Goal: Task Accomplishment & Management: Use online tool/utility

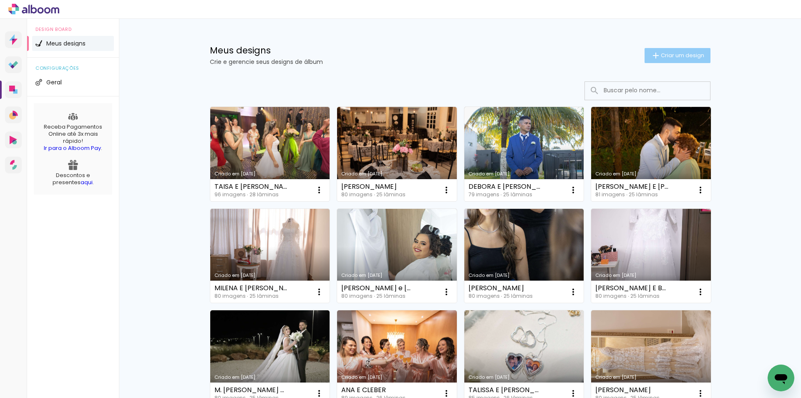
click at [673, 54] on span "Criar um design" at bounding box center [682, 55] width 43 height 5
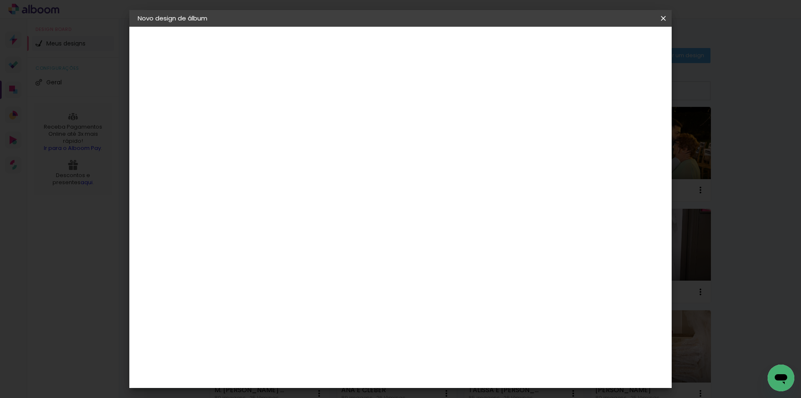
click at [277, 103] on paper-input-container "Título do álbum" at bounding box center [274, 112] width 6 height 21
type input "GABRIELLY"
type paper-input "GABRIELLY"
click at [360, 45] on paper-button "Avançar" at bounding box center [339, 44] width 41 height 14
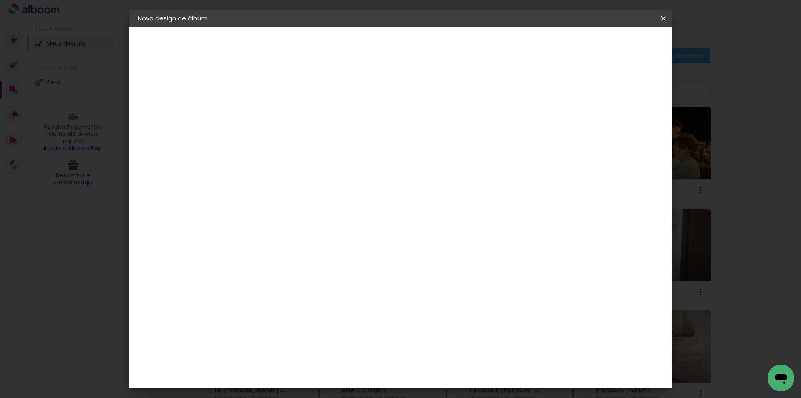
click at [336, 226] on paper-item "Dueto" at bounding box center [295, 235] width 90 height 18
click at [0, 0] on slot "Avançar" at bounding box center [0, 0] width 0 height 0
click at [389, 197] on span "25.4 × 61 cm" at bounding box center [375, 205] width 28 height 17
click at [0, 0] on slot "Avançar" at bounding box center [0, 0] width 0 height 0
click at [564, 90] on div at bounding box center [561, 90] width 8 height 8
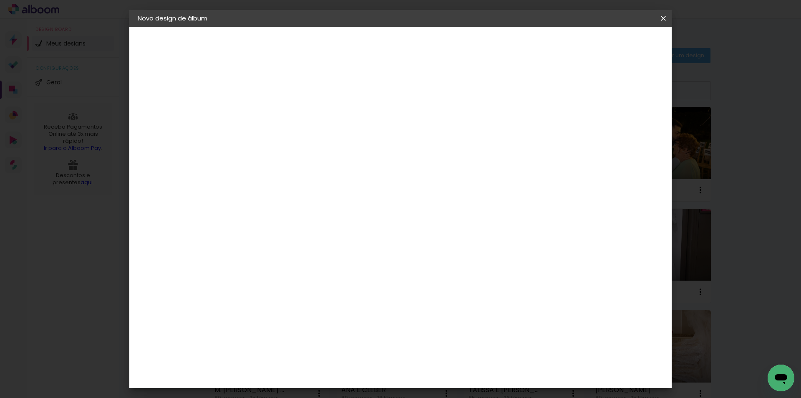
type paper-checkbox "on"
click at [611, 46] on span "Iniciar design" at bounding box center [592, 44] width 38 height 6
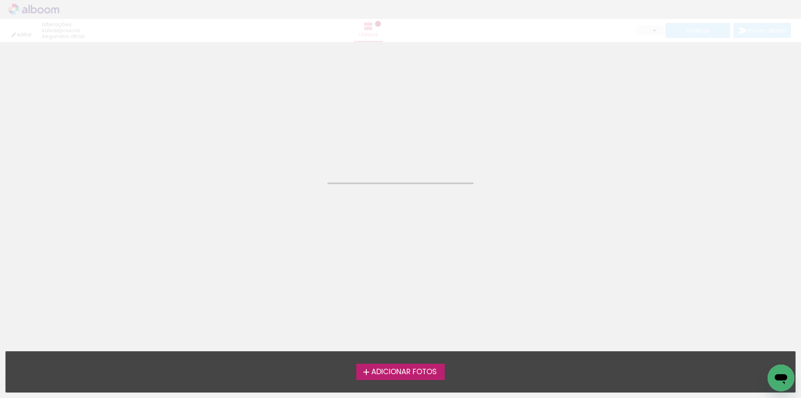
click at [391, 373] on span "Adicionar Fotos" at bounding box center [404, 372] width 66 height 8
click at [0, 0] on input "file" at bounding box center [0, 0] width 0 height 0
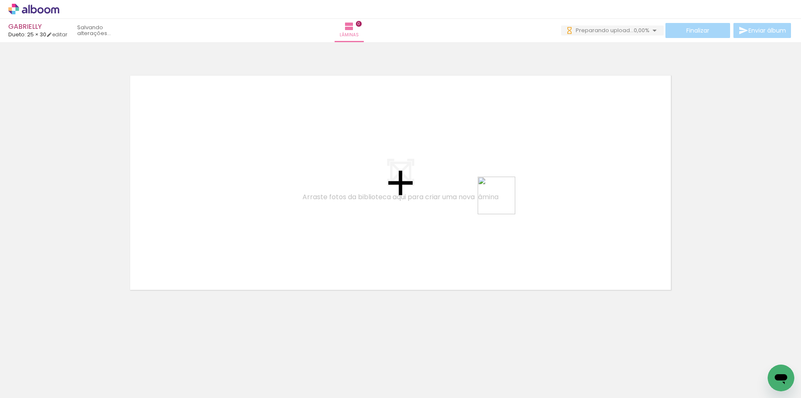
drag, startPoint x: 554, startPoint y: 376, endPoint x: 492, endPoint y: 186, distance: 200.0
click at [492, 186] on quentale-workspace at bounding box center [400, 199] width 801 height 398
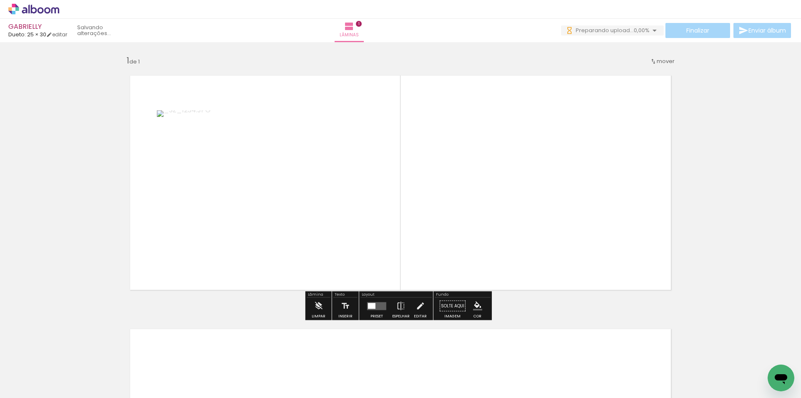
drag, startPoint x: 597, startPoint y: 371, endPoint x: 567, endPoint y: 235, distance: 139.2
click at [567, 235] on quentale-workspace at bounding box center [400, 199] width 801 height 398
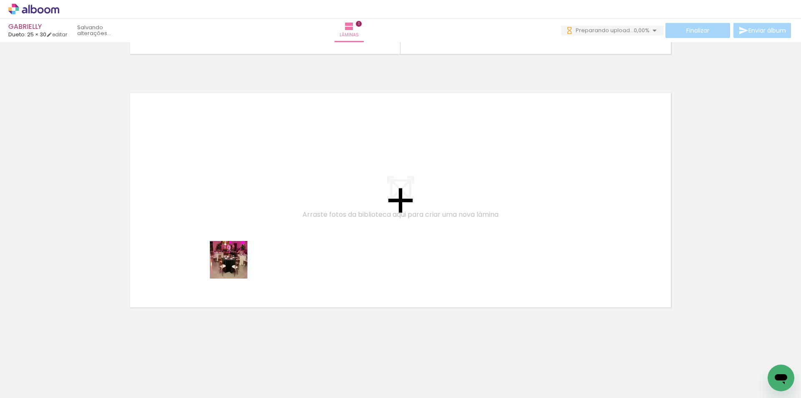
drag, startPoint x: 91, startPoint y: 377, endPoint x: 235, endPoint y: 266, distance: 181.8
click at [235, 266] on quentale-workspace at bounding box center [400, 199] width 801 height 398
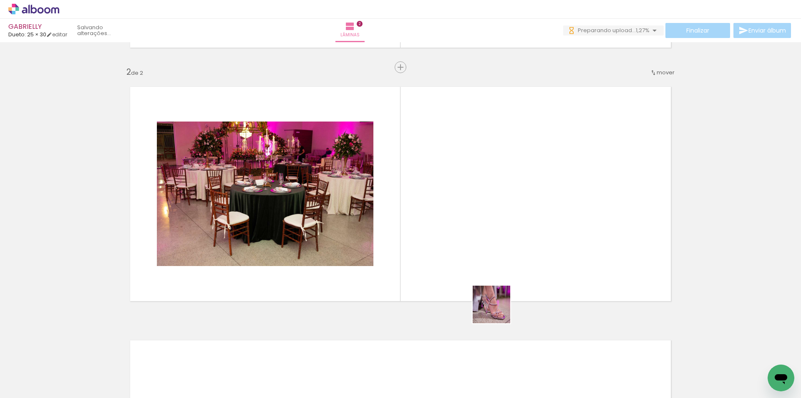
drag, startPoint x: 497, startPoint y: 370, endPoint x: 492, endPoint y: 249, distance: 121.1
click at [492, 249] on quentale-workspace at bounding box center [400, 199] width 801 height 398
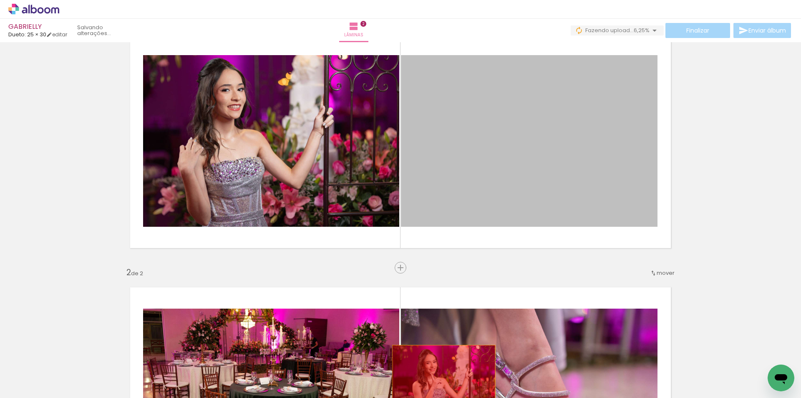
drag, startPoint x: 514, startPoint y: 197, endPoint x: 441, endPoint y: 388, distance: 204.9
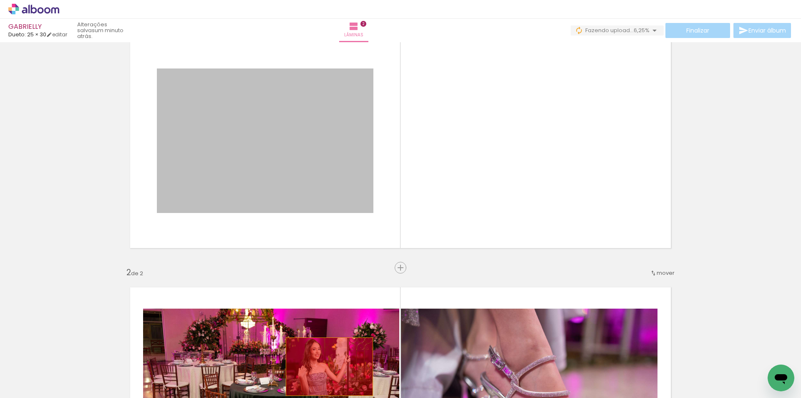
drag, startPoint x: 313, startPoint y: 177, endPoint x: 326, endPoint y: 366, distance: 189.9
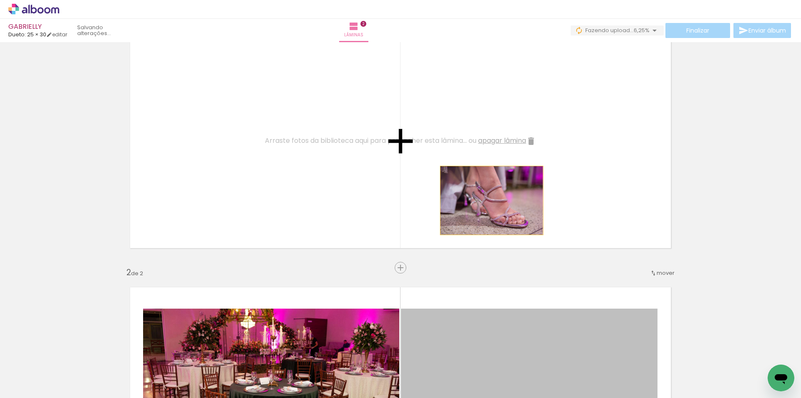
drag, startPoint x: 507, startPoint y: 328, endPoint x: 264, endPoint y: 338, distance: 242.6
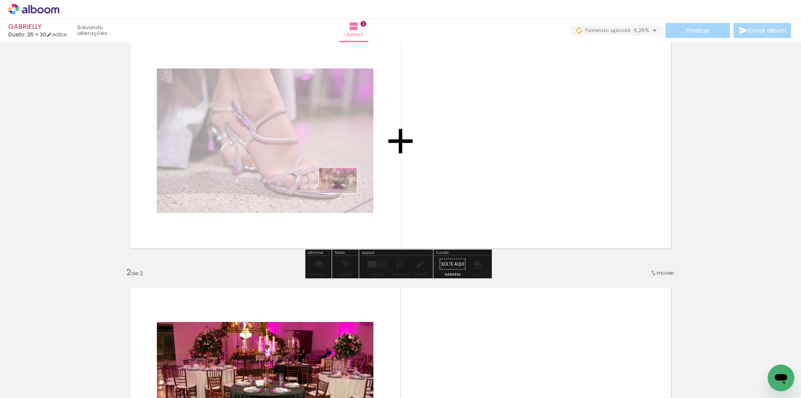
drag, startPoint x: 96, startPoint y: 369, endPoint x: 358, endPoint y: 231, distance: 296.7
click at [348, 191] on quentale-workspace at bounding box center [400, 199] width 801 height 398
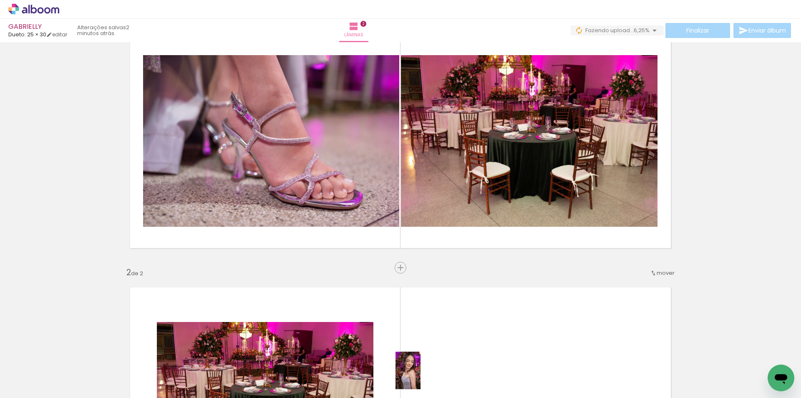
click at [421, 376] on div at bounding box center [411, 369] width 28 height 41
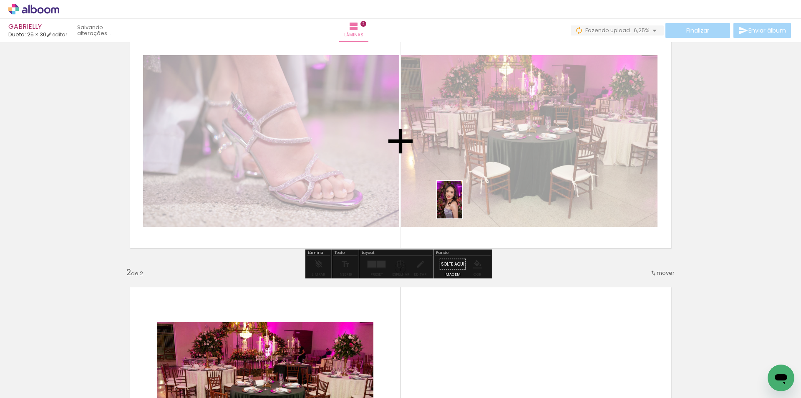
drag, startPoint x: 450, startPoint y: 359, endPoint x: 462, endPoint y: 203, distance: 156.5
click at [462, 205] on quentale-workspace at bounding box center [400, 199] width 801 height 398
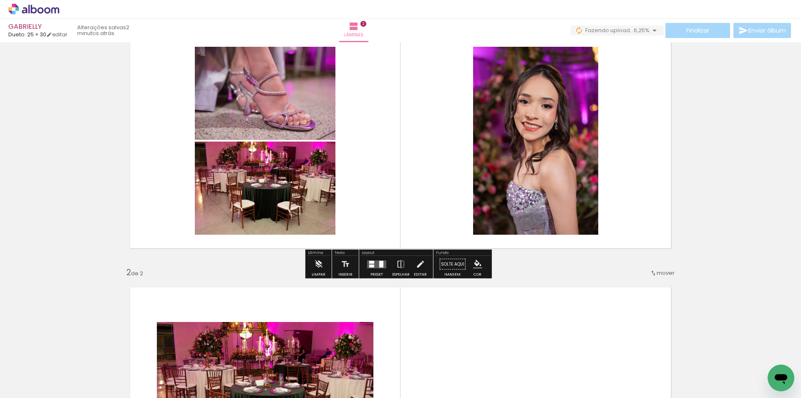
click at [372, 268] on div at bounding box center [376, 264] width 23 height 17
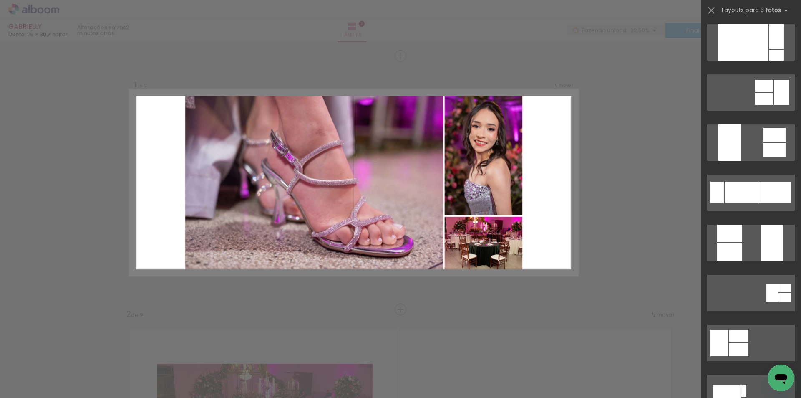
scroll to position [250, 0]
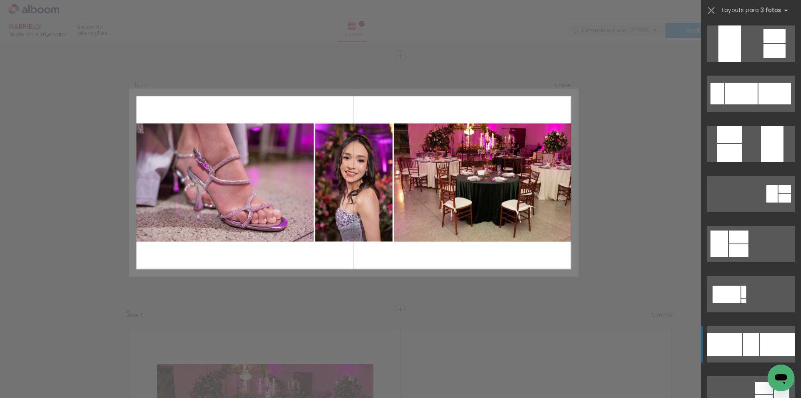
click at [728, 338] on div at bounding box center [724, 344] width 35 height 23
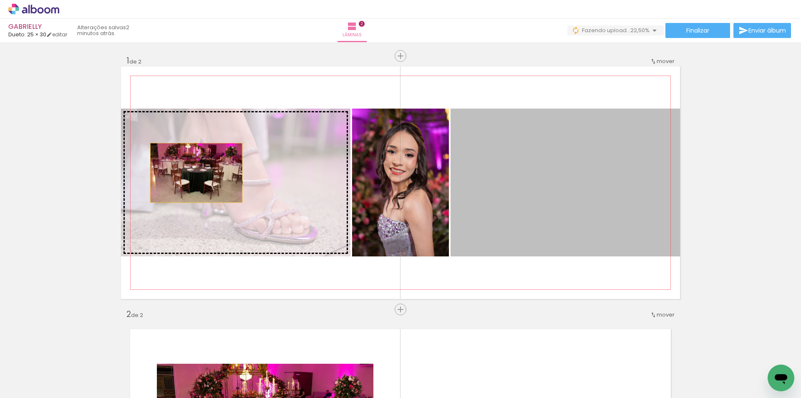
drag, startPoint x: 550, startPoint y: 198, endPoint x: 193, endPoint y: 173, distance: 357.6
click at [0, 0] on slot at bounding box center [0, 0] width 0 height 0
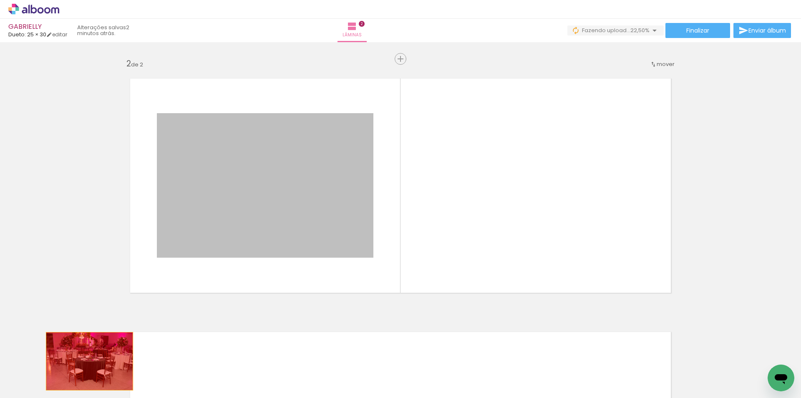
drag, startPoint x: 255, startPoint y: 181, endPoint x: 86, endPoint y: 361, distance: 246.8
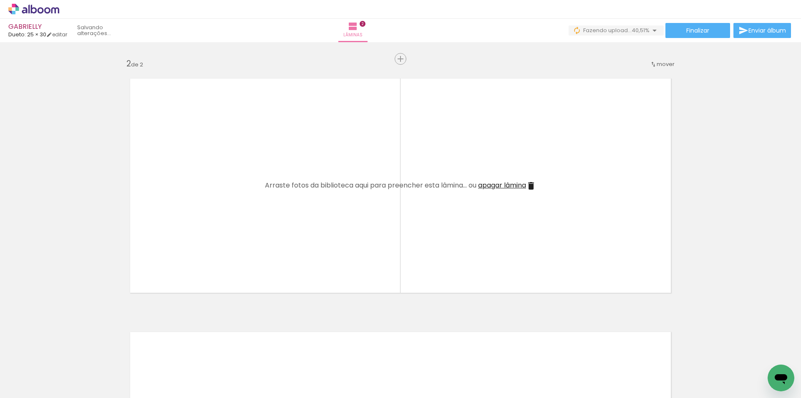
scroll to position [0, 0]
drag, startPoint x: 377, startPoint y: 363, endPoint x: 386, endPoint y: 312, distance: 51.6
click at [417, 237] on quentale-workspace at bounding box center [400, 199] width 801 height 398
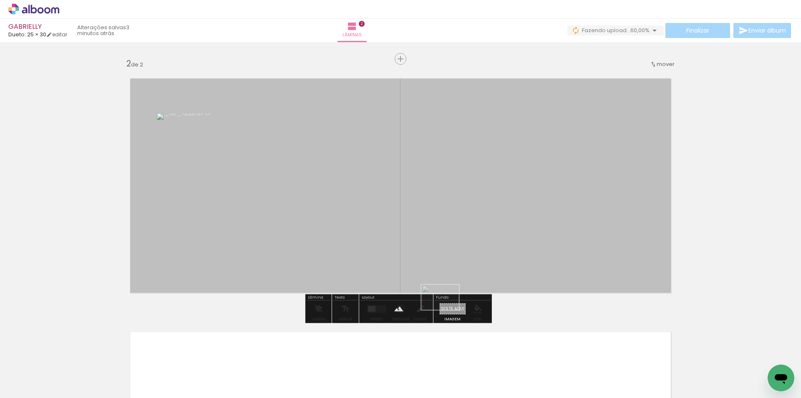
drag, startPoint x: 363, startPoint y: 366, endPoint x: 446, endPoint y: 310, distance: 100.9
click at [446, 310] on quentale-workspace at bounding box center [400, 199] width 801 height 398
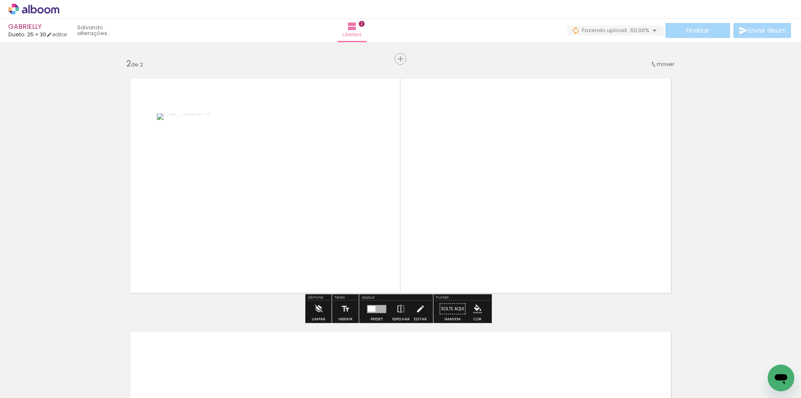
click at [322, 226] on quentale-photo at bounding box center [265, 185] width 217 height 144
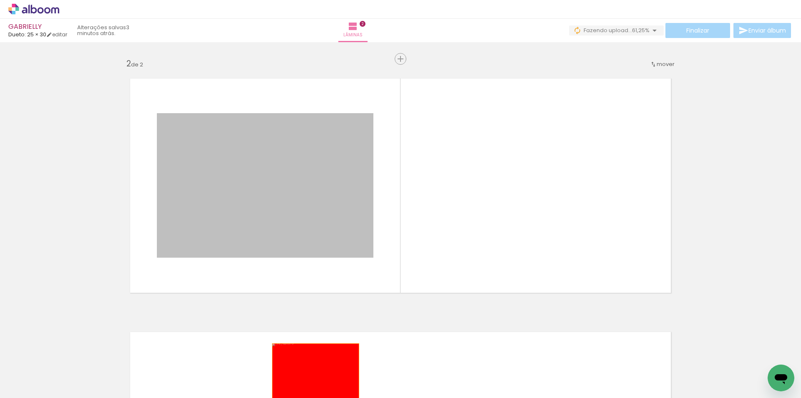
drag, startPoint x: 322, startPoint y: 226, endPoint x: 314, endPoint y: 378, distance: 151.7
click at [314, 378] on quentale-workspace at bounding box center [400, 199] width 801 height 398
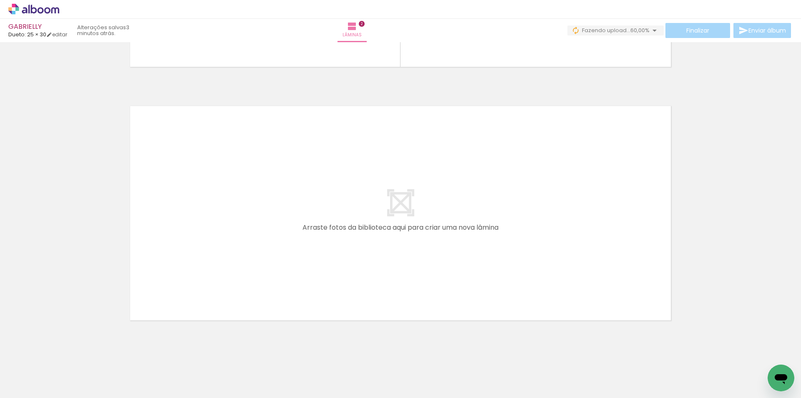
scroll to position [489, 0]
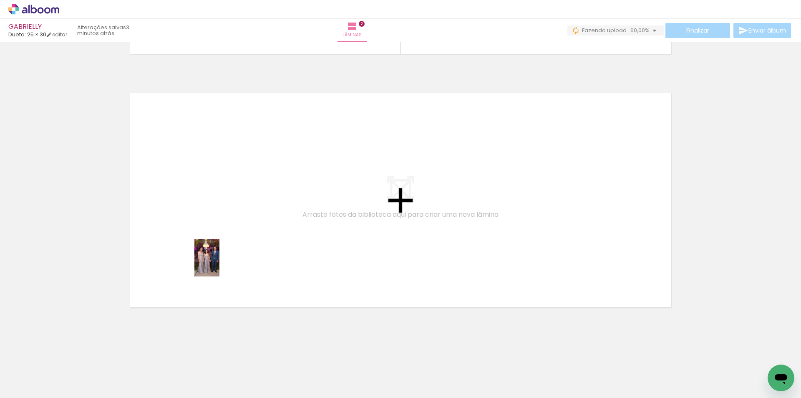
drag, startPoint x: 134, startPoint y: 367, endPoint x: 219, endPoint y: 264, distance: 134.2
click at [219, 264] on quentale-workspace at bounding box center [400, 199] width 801 height 398
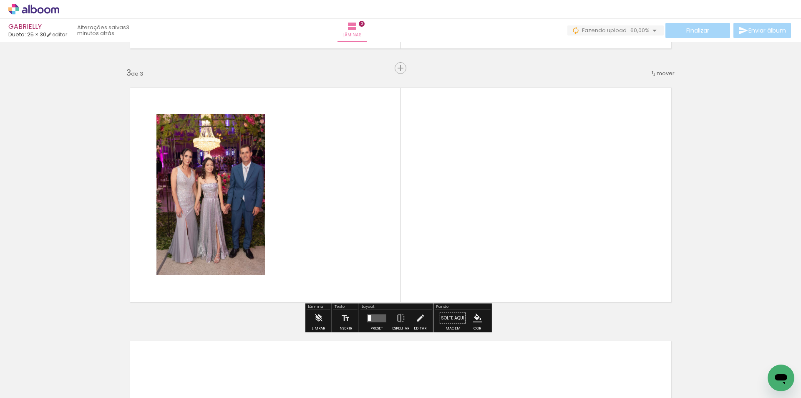
scroll to position [495, 0]
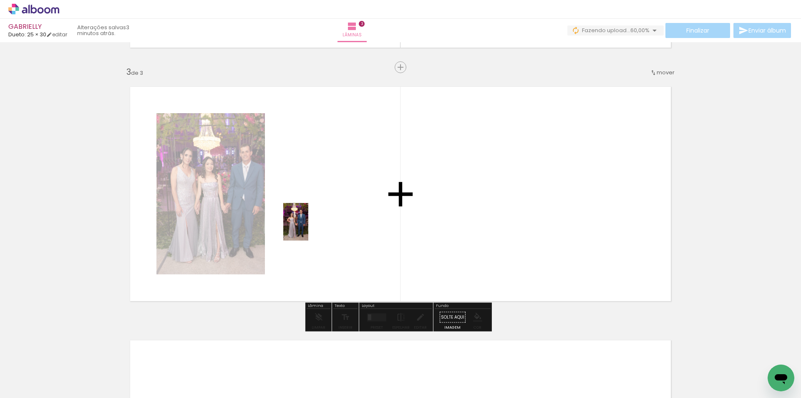
drag, startPoint x: 185, startPoint y: 359, endPoint x: 308, endPoint y: 228, distance: 180.3
click at [308, 228] on quentale-workspace at bounding box center [400, 199] width 801 height 398
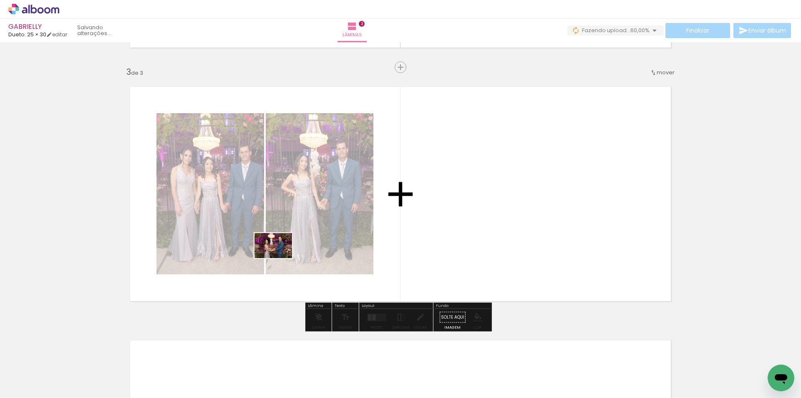
drag, startPoint x: 224, startPoint y: 367, endPoint x: 280, endPoint y: 258, distance: 122.4
click at [280, 258] on quentale-workspace at bounding box center [400, 199] width 801 height 398
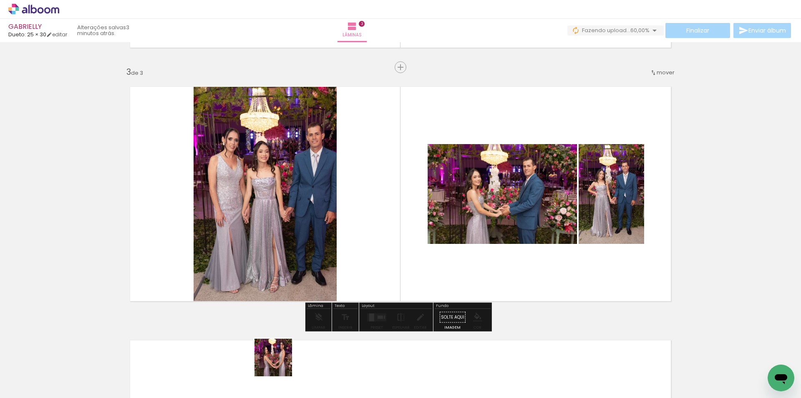
drag, startPoint x: 277, startPoint y: 375, endPoint x: 316, endPoint y: 364, distance: 40.7
click at [325, 234] on quentale-workspace at bounding box center [400, 199] width 801 height 398
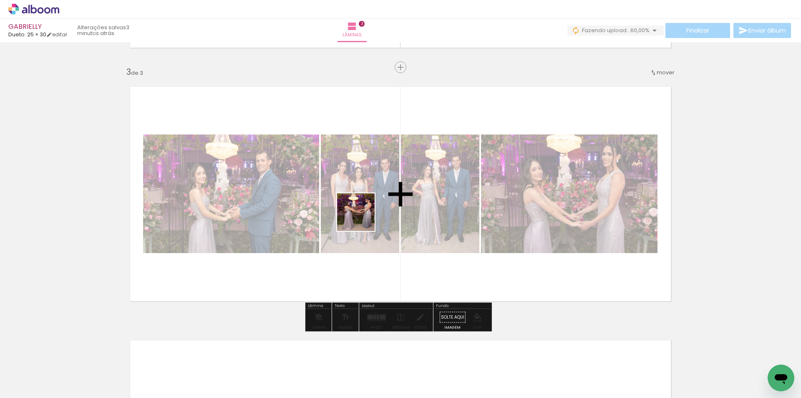
drag, startPoint x: 316, startPoint y: 365, endPoint x: 368, endPoint y: 206, distance: 167.6
click at [368, 206] on quentale-workspace at bounding box center [400, 199] width 801 height 398
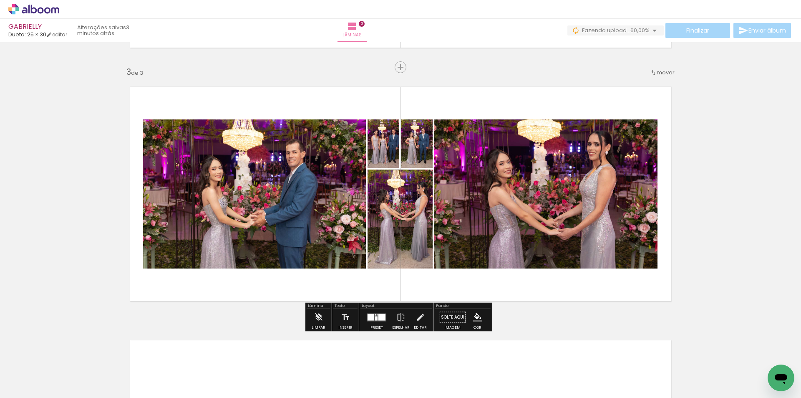
click at [371, 317] on div at bounding box center [371, 316] width 7 height 7
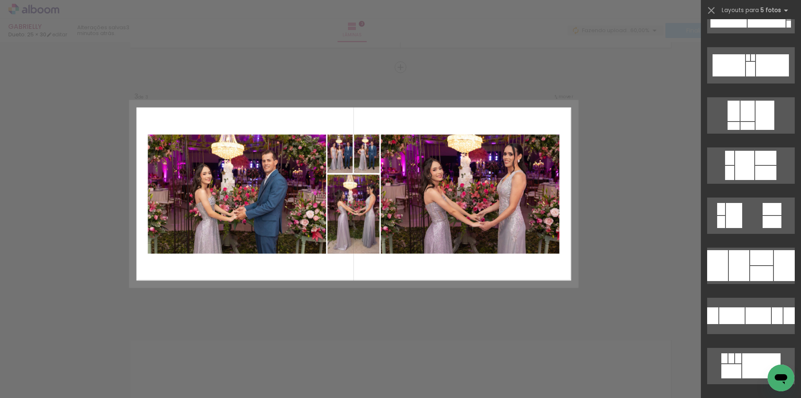
scroll to position [501, 0]
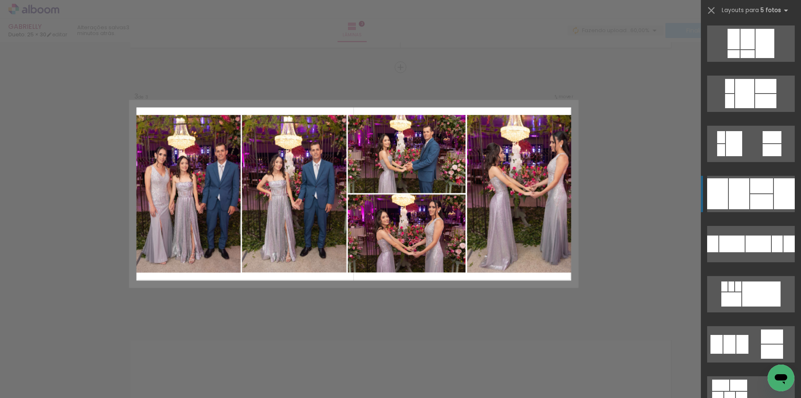
click at [780, 187] on div at bounding box center [784, 193] width 21 height 31
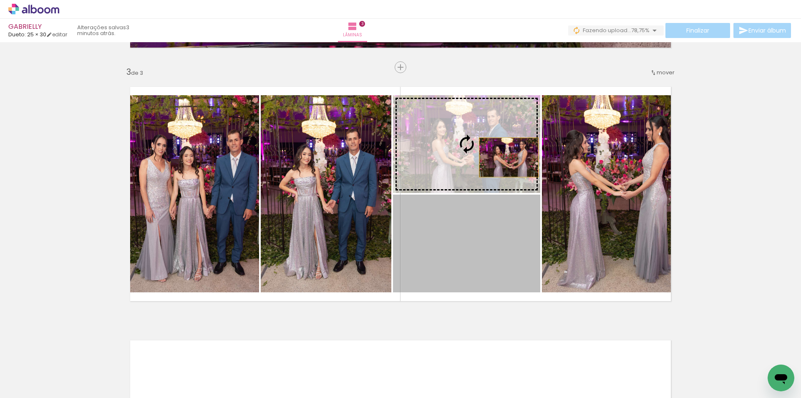
drag, startPoint x: 503, startPoint y: 245, endPoint x: 500, endPoint y: 142, distance: 103.5
click at [0, 0] on slot at bounding box center [0, 0] width 0 height 0
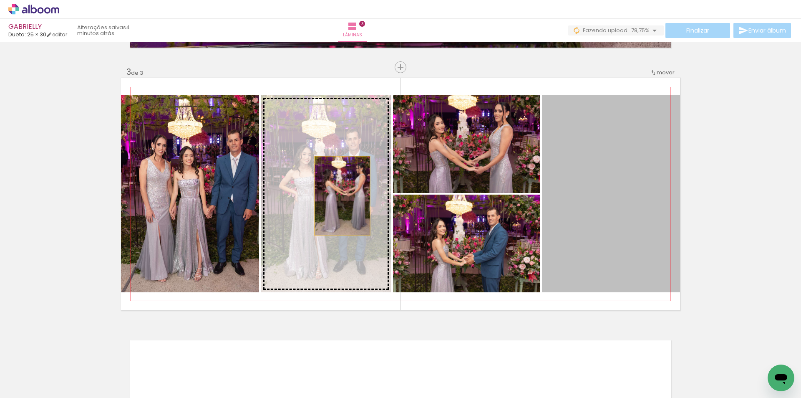
drag, startPoint x: 629, startPoint y: 219, endPoint x: 328, endPoint y: 194, distance: 301.8
click at [0, 0] on slot at bounding box center [0, 0] width 0 height 0
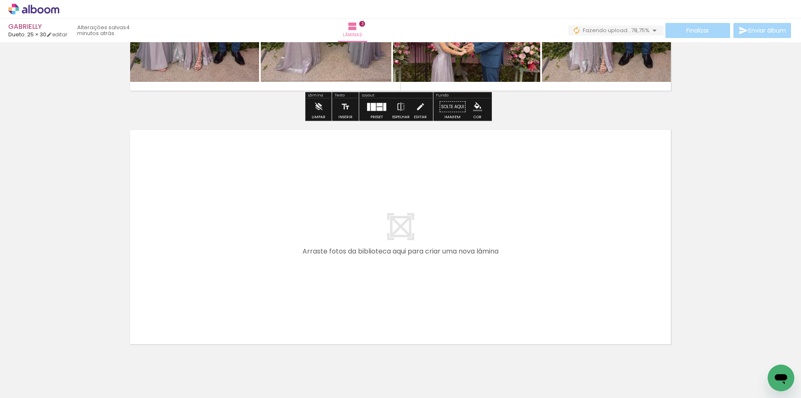
scroll to position [742, 0]
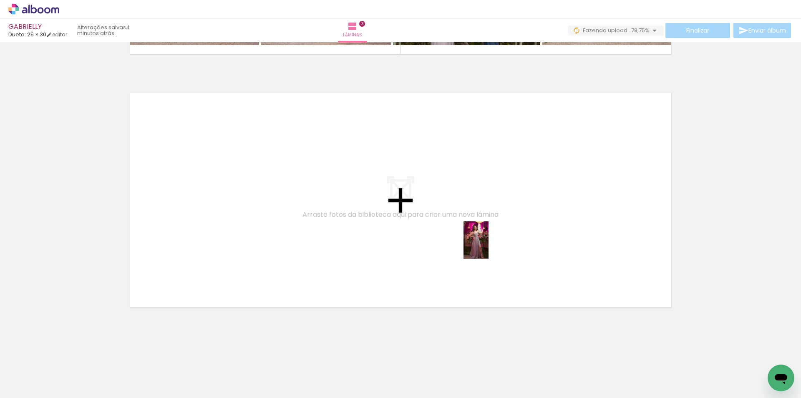
drag, startPoint x: 642, startPoint y: 368, endPoint x: 487, endPoint y: 246, distance: 196.7
click at [487, 246] on quentale-workspace at bounding box center [400, 199] width 801 height 398
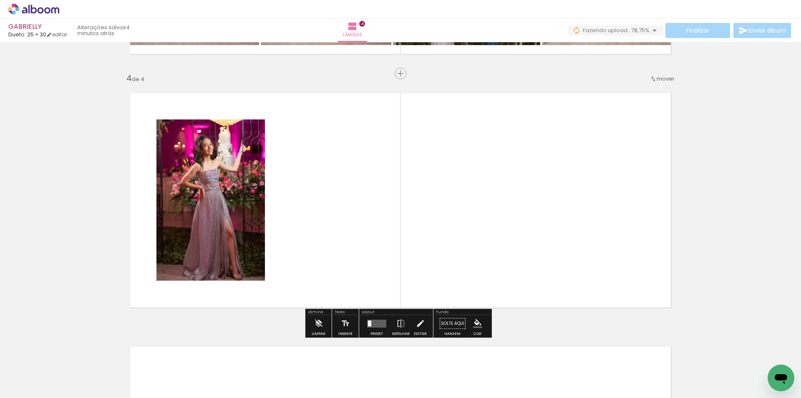
scroll to position [748, 0]
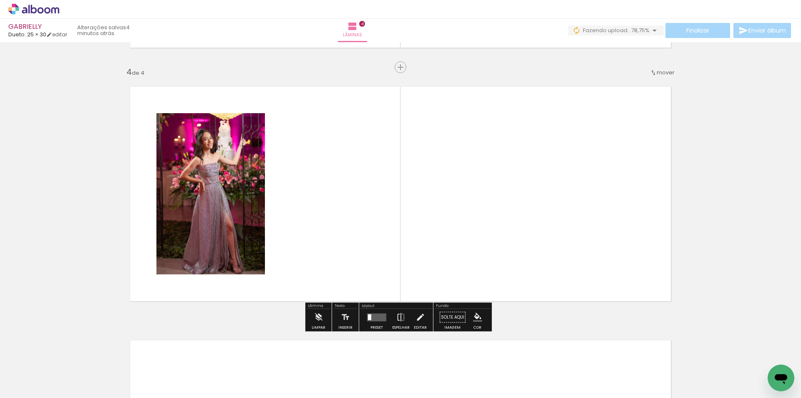
click at [544, 384] on quentale-thumb at bounding box center [550, 369] width 47 height 48
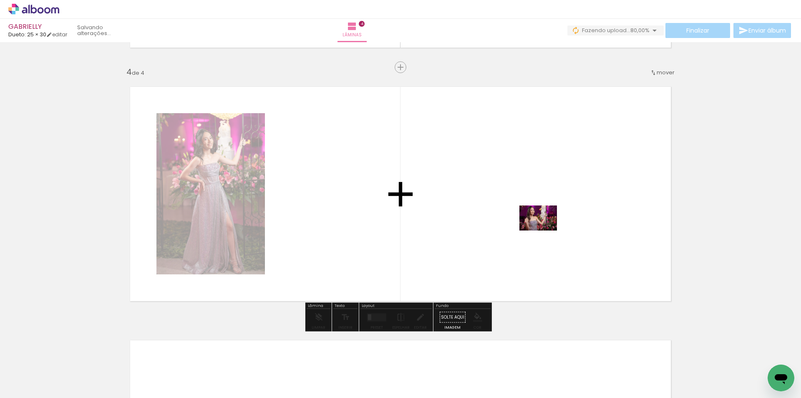
drag, startPoint x: 545, startPoint y: 371, endPoint x: 544, endPoint y: 229, distance: 142.3
click at [544, 229] on quentale-workspace at bounding box center [400, 199] width 801 height 398
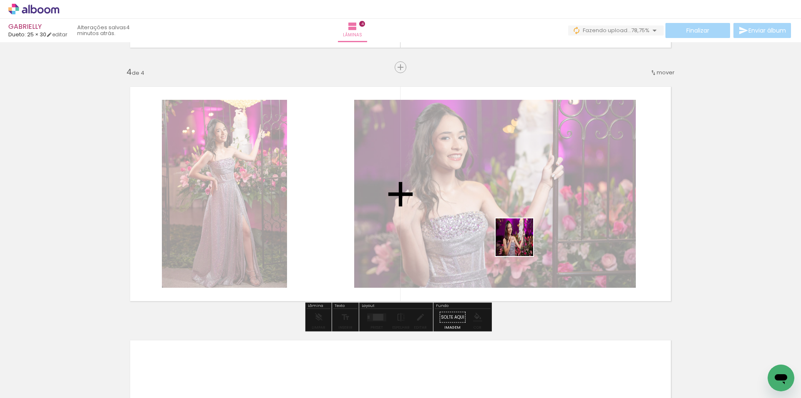
drag, startPoint x: 596, startPoint y: 363, endPoint x: 521, endPoint y: 243, distance: 141.7
click at [521, 243] on quentale-workspace at bounding box center [400, 199] width 801 height 398
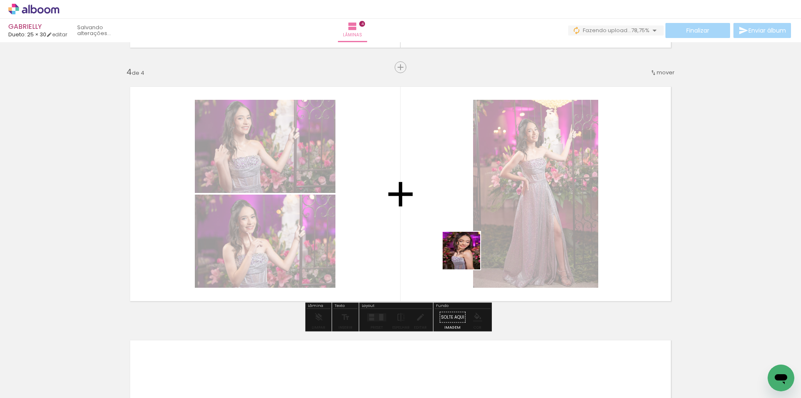
drag, startPoint x: 420, startPoint y: 364, endPoint x: 479, endPoint y: 242, distance: 136.4
click at [479, 242] on quentale-workspace at bounding box center [400, 199] width 801 height 398
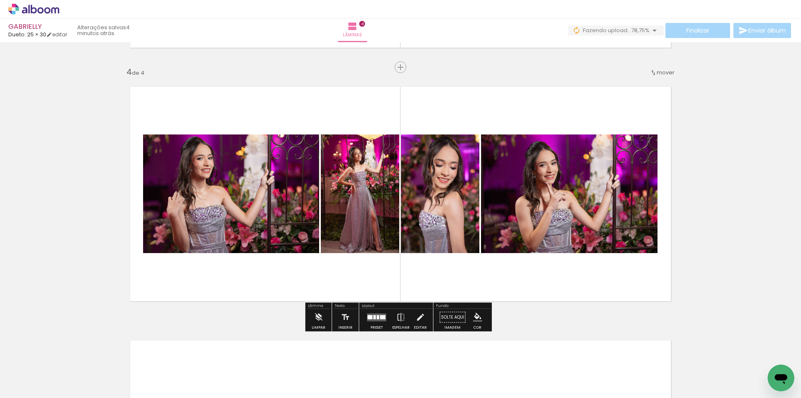
click at [374, 316] on quentale-layouter at bounding box center [376, 317] width 19 height 8
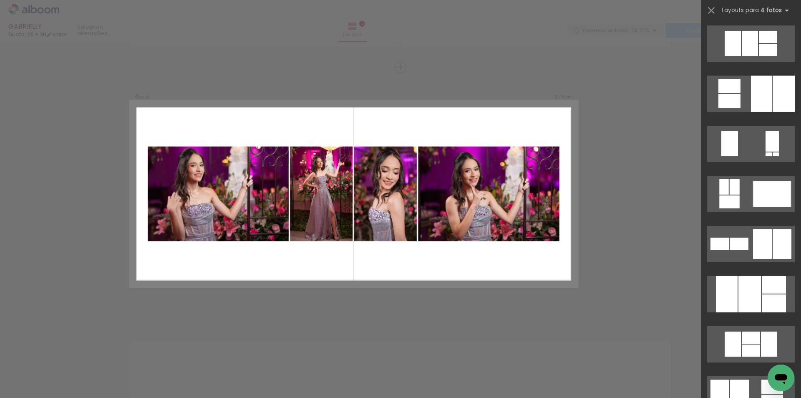
scroll to position [0, 0]
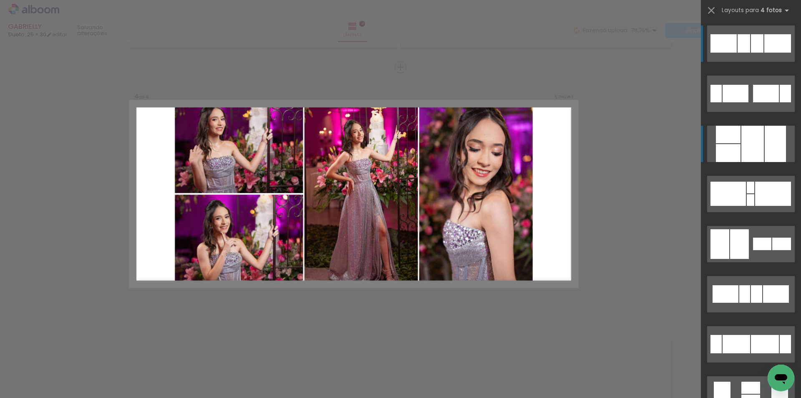
click at [769, 151] on div at bounding box center [775, 144] width 21 height 36
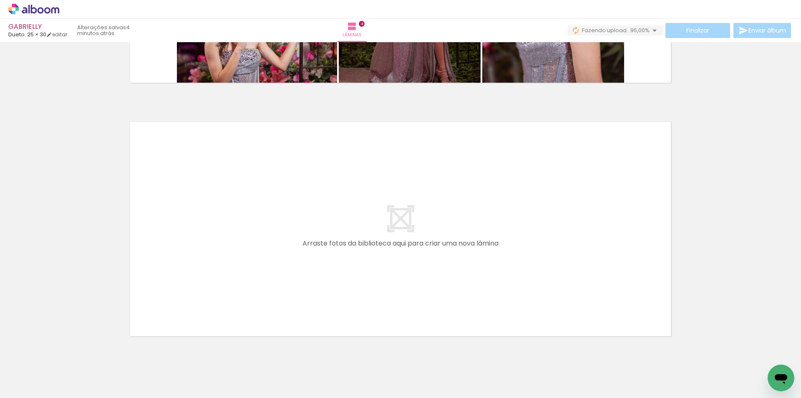
scroll to position [995, 0]
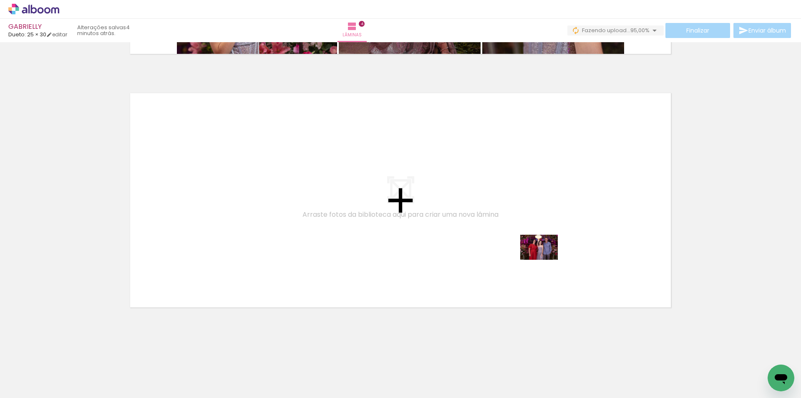
drag, startPoint x: 694, startPoint y: 364, endPoint x: 544, endPoint y: 260, distance: 182.3
click at [544, 260] on quentale-workspace at bounding box center [400, 199] width 801 height 398
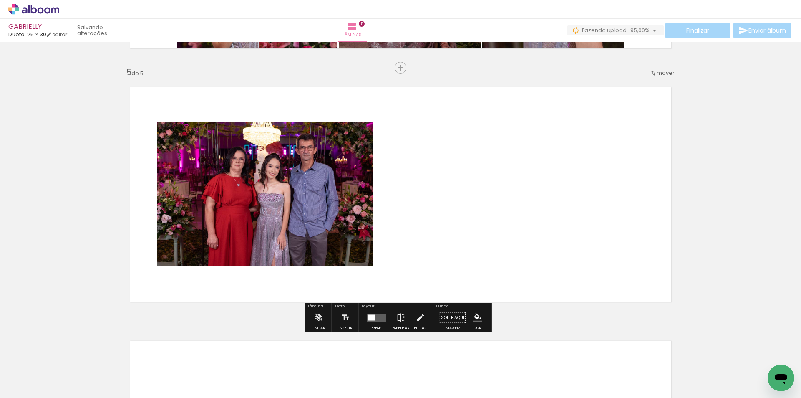
scroll to position [1002, 0]
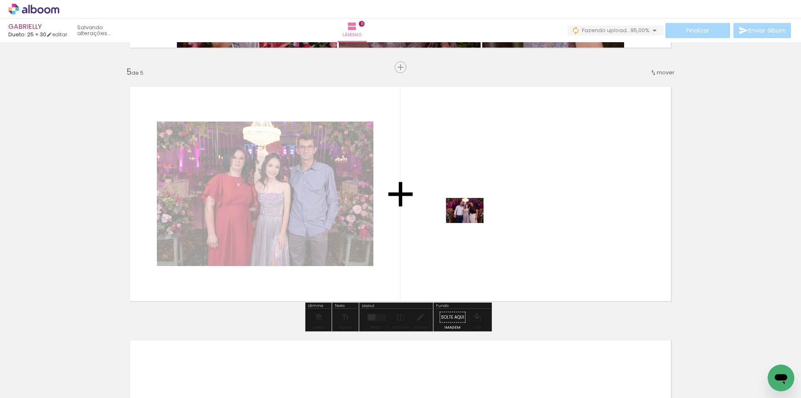
drag, startPoint x: 738, startPoint y: 368, endPoint x: 467, endPoint y: 224, distance: 307.4
click at [467, 224] on quentale-workspace at bounding box center [400, 199] width 801 height 398
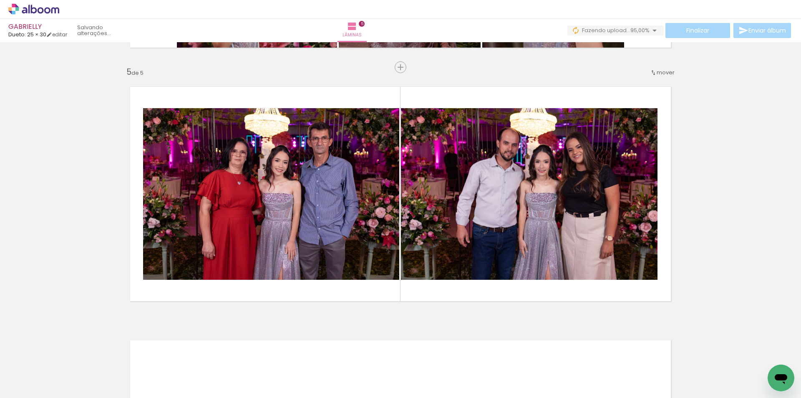
scroll to position [0, 522]
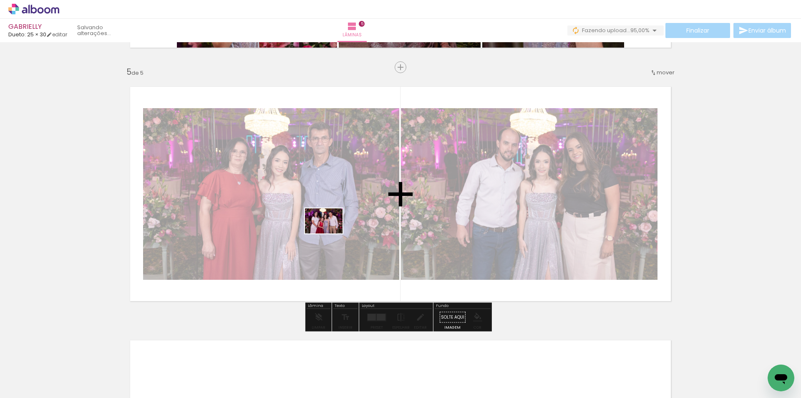
drag, startPoint x: 269, startPoint y: 370, endPoint x: 323, endPoint y: 326, distance: 70.0
click at [330, 233] on quentale-workspace at bounding box center [400, 199] width 801 height 398
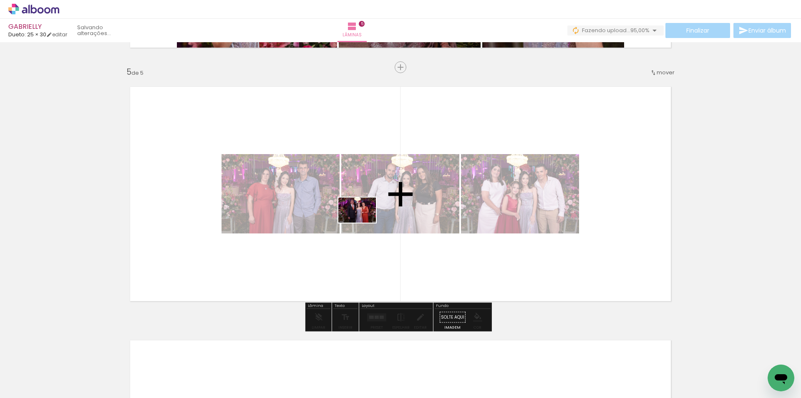
drag, startPoint x: 318, startPoint y: 366, endPoint x: 363, endPoint y: 222, distance: 150.6
click at [363, 222] on quentale-workspace at bounding box center [400, 199] width 801 height 398
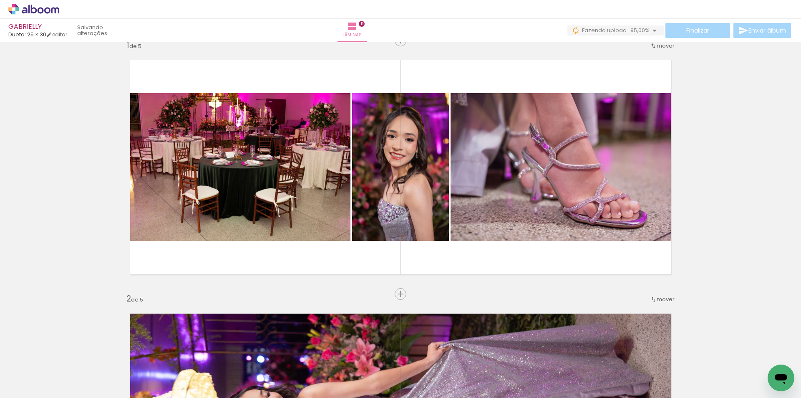
scroll to position [0, 0]
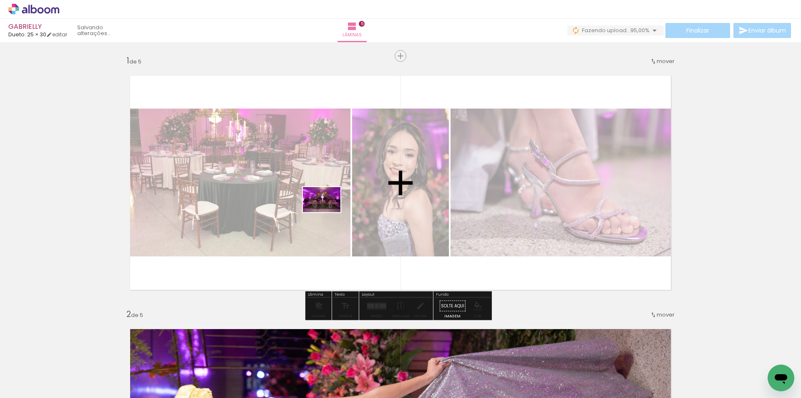
drag, startPoint x: 360, startPoint y: 373, endPoint x: 328, endPoint y: 212, distance: 164.2
click at [328, 212] on quentale-workspace at bounding box center [400, 199] width 801 height 398
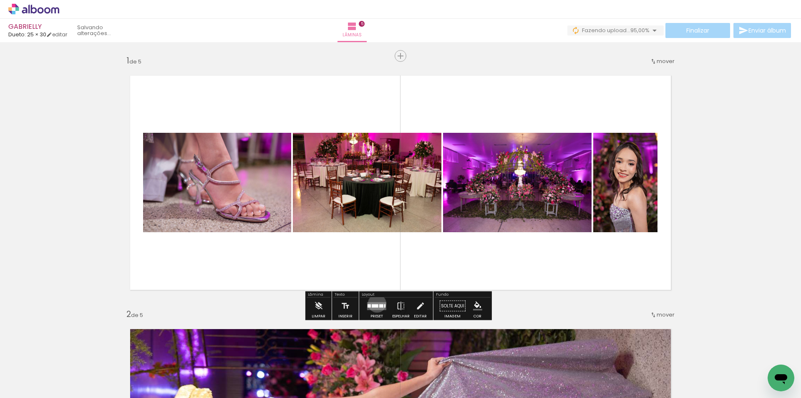
click at [375, 303] on quentale-layouter at bounding box center [376, 306] width 19 height 8
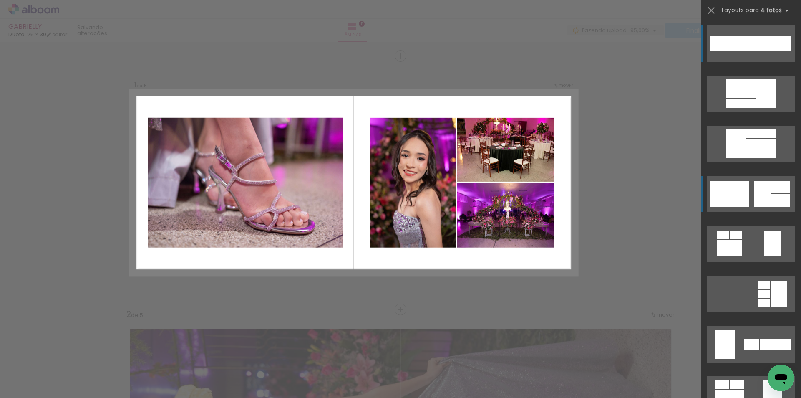
click at [765, 186] on div at bounding box center [762, 193] width 16 height 25
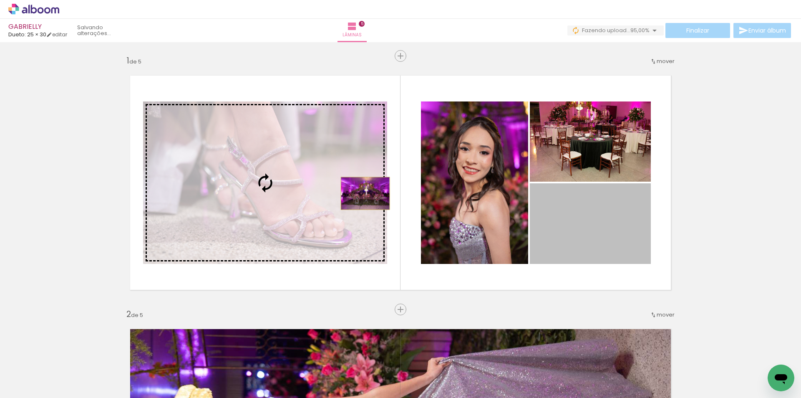
drag, startPoint x: 592, startPoint y: 216, endPoint x: 362, endPoint y: 193, distance: 231.0
click at [0, 0] on slot at bounding box center [0, 0] width 0 height 0
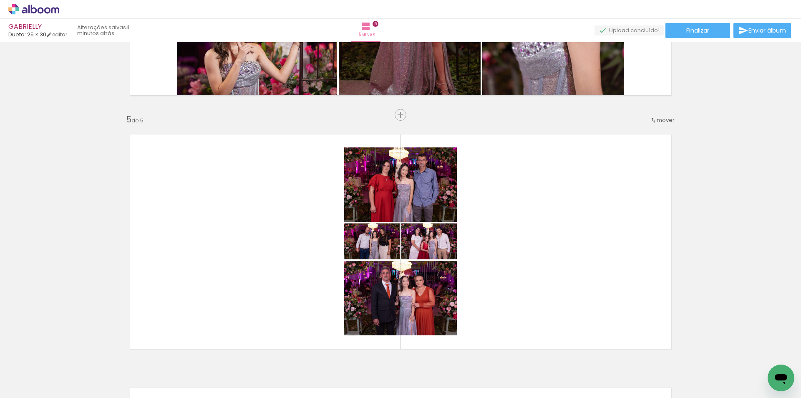
scroll to position [1001, 0]
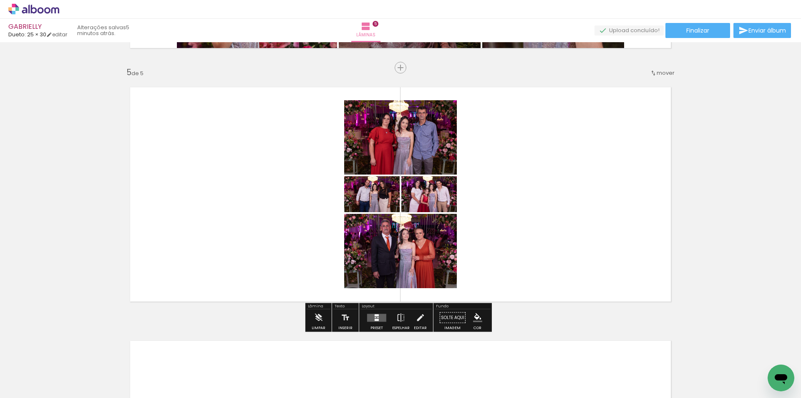
click at [382, 315] on quentale-layouter at bounding box center [376, 317] width 19 height 8
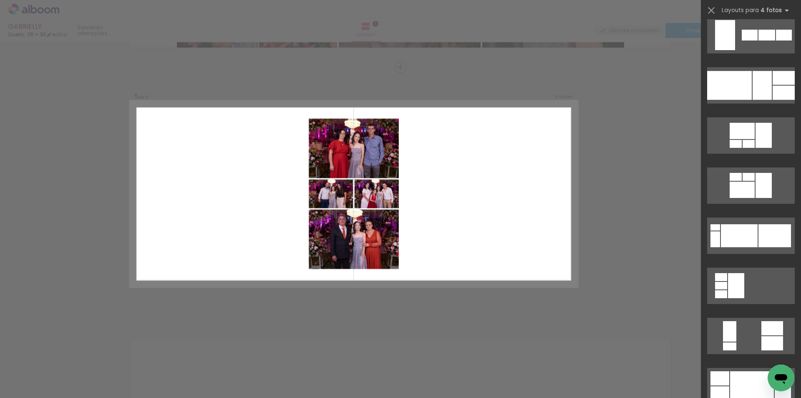
scroll to position [5174, 0]
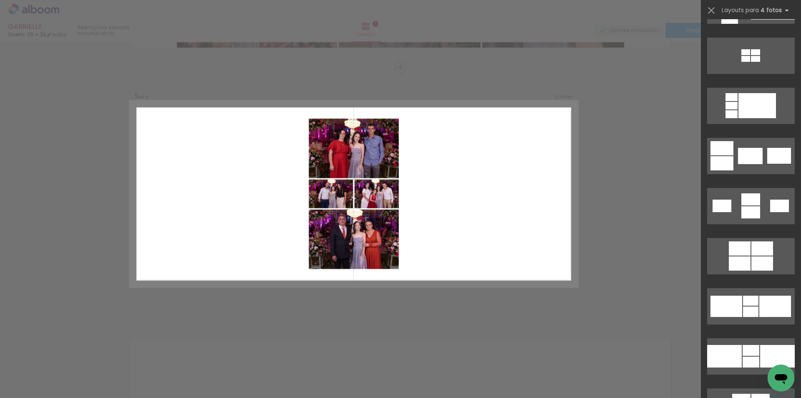
scroll to position [1377, 0]
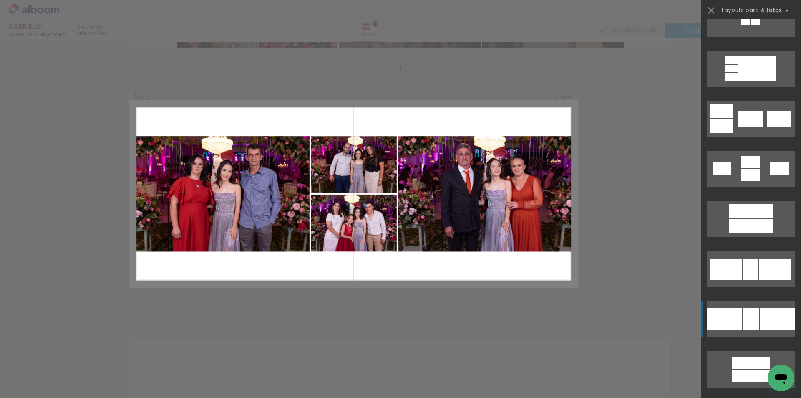
click at [766, 306] on quentale-layouter at bounding box center [751, 319] width 88 height 36
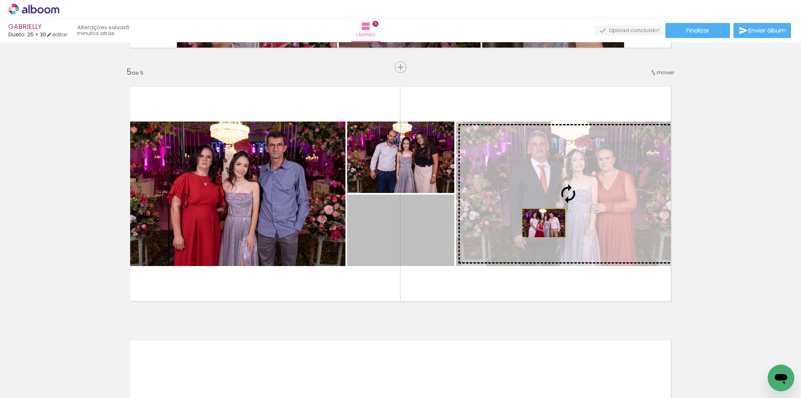
drag, startPoint x: 428, startPoint y: 246, endPoint x: 541, endPoint y: 223, distance: 115.0
click at [0, 0] on slot at bounding box center [0, 0] width 0 height 0
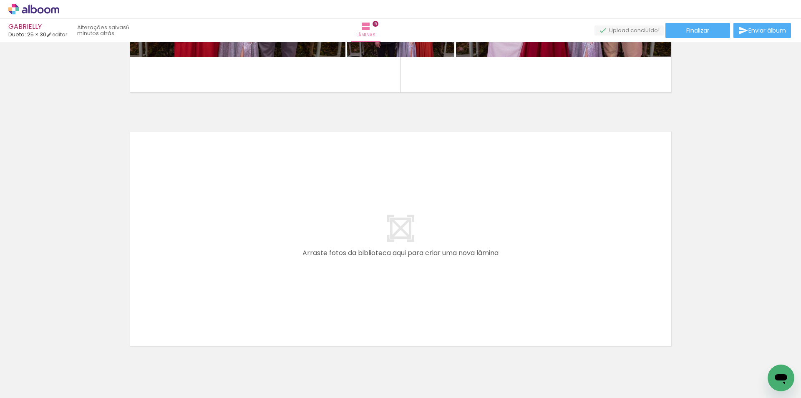
scroll to position [1249, 0]
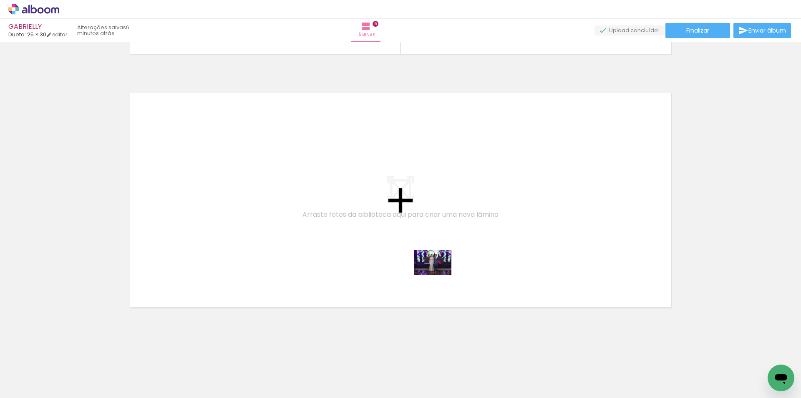
drag, startPoint x: 418, startPoint y: 367, endPoint x: 439, endPoint y: 275, distance: 94.4
click at [439, 275] on quentale-workspace at bounding box center [400, 199] width 801 height 398
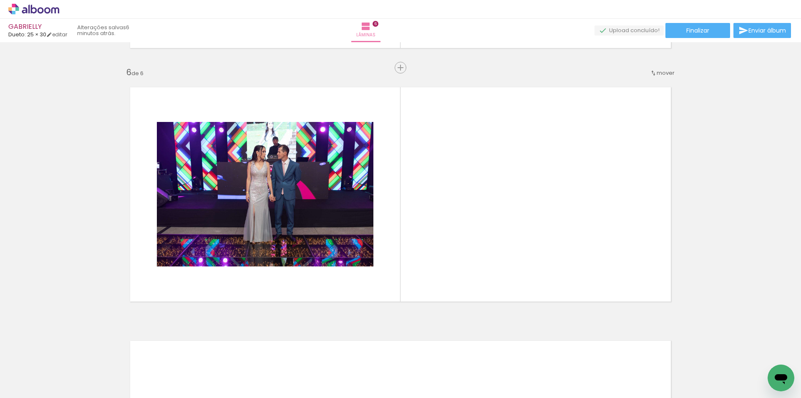
scroll to position [1255, 0]
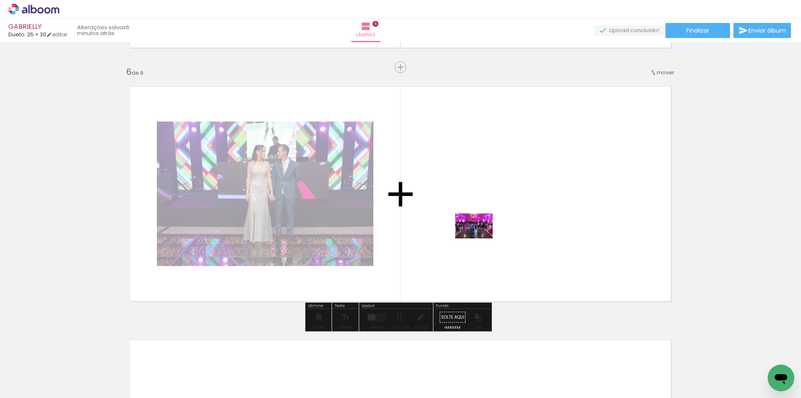
drag, startPoint x: 454, startPoint y: 365, endPoint x: 499, endPoint y: 312, distance: 69.3
click at [481, 233] on quentale-workspace at bounding box center [400, 199] width 801 height 398
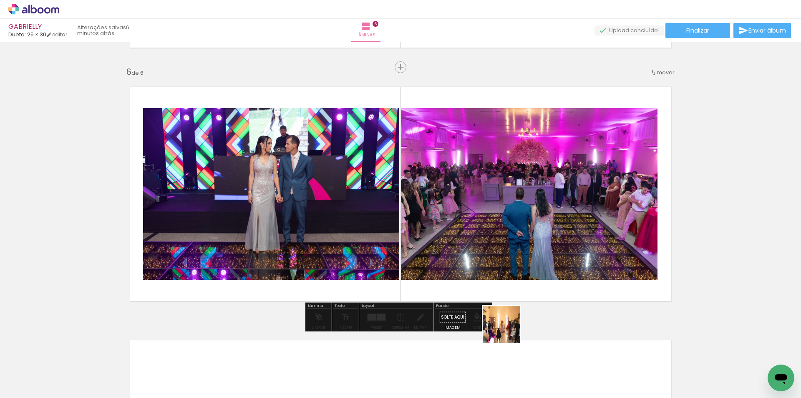
drag, startPoint x: 495, startPoint y: 367, endPoint x: 517, endPoint y: 257, distance: 111.5
click at [517, 257] on quentale-workspace at bounding box center [400, 199] width 801 height 398
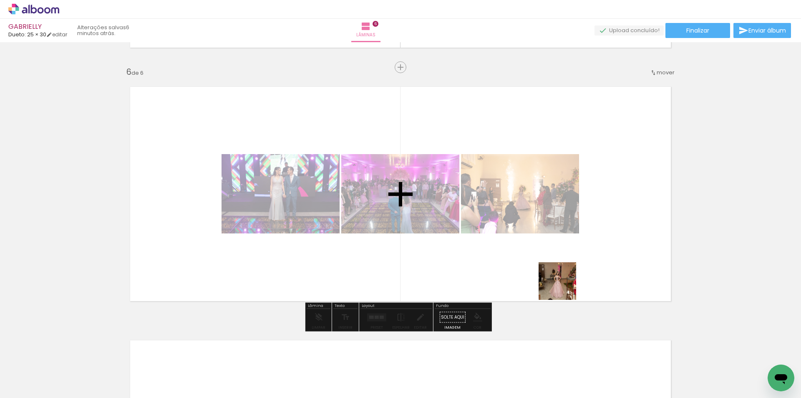
drag, startPoint x: 541, startPoint y: 368, endPoint x: 566, endPoint y: 281, distance: 91.1
click at [566, 281] on quentale-workspace at bounding box center [400, 199] width 801 height 398
